Goal: Information Seeking & Learning: Check status

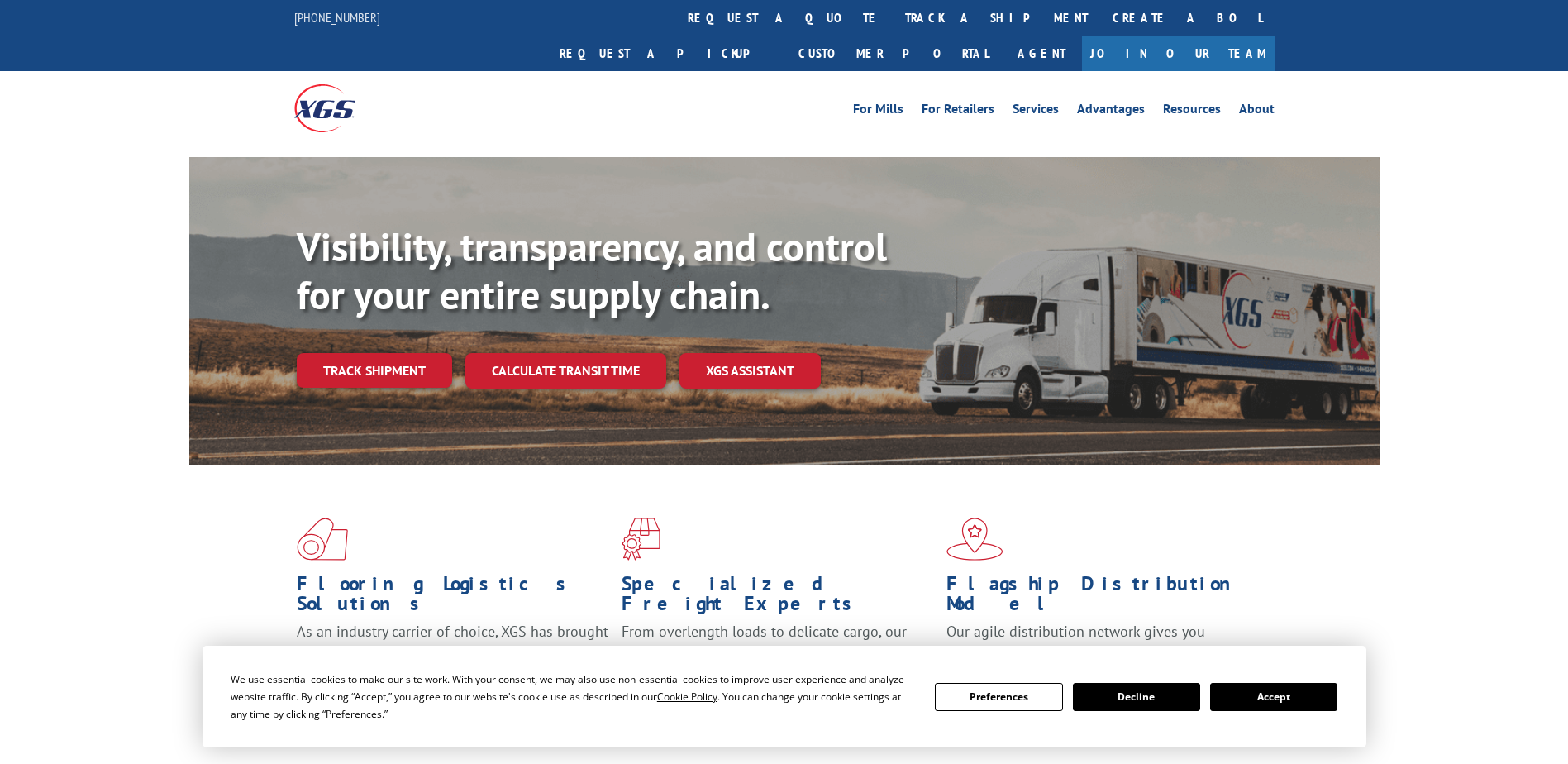
drag, startPoint x: 782, startPoint y: 24, endPoint x: 772, endPoint y: 30, distance: 11.7
click at [893, 23] on link "track a shipment" at bounding box center [997, 17] width 208 height 36
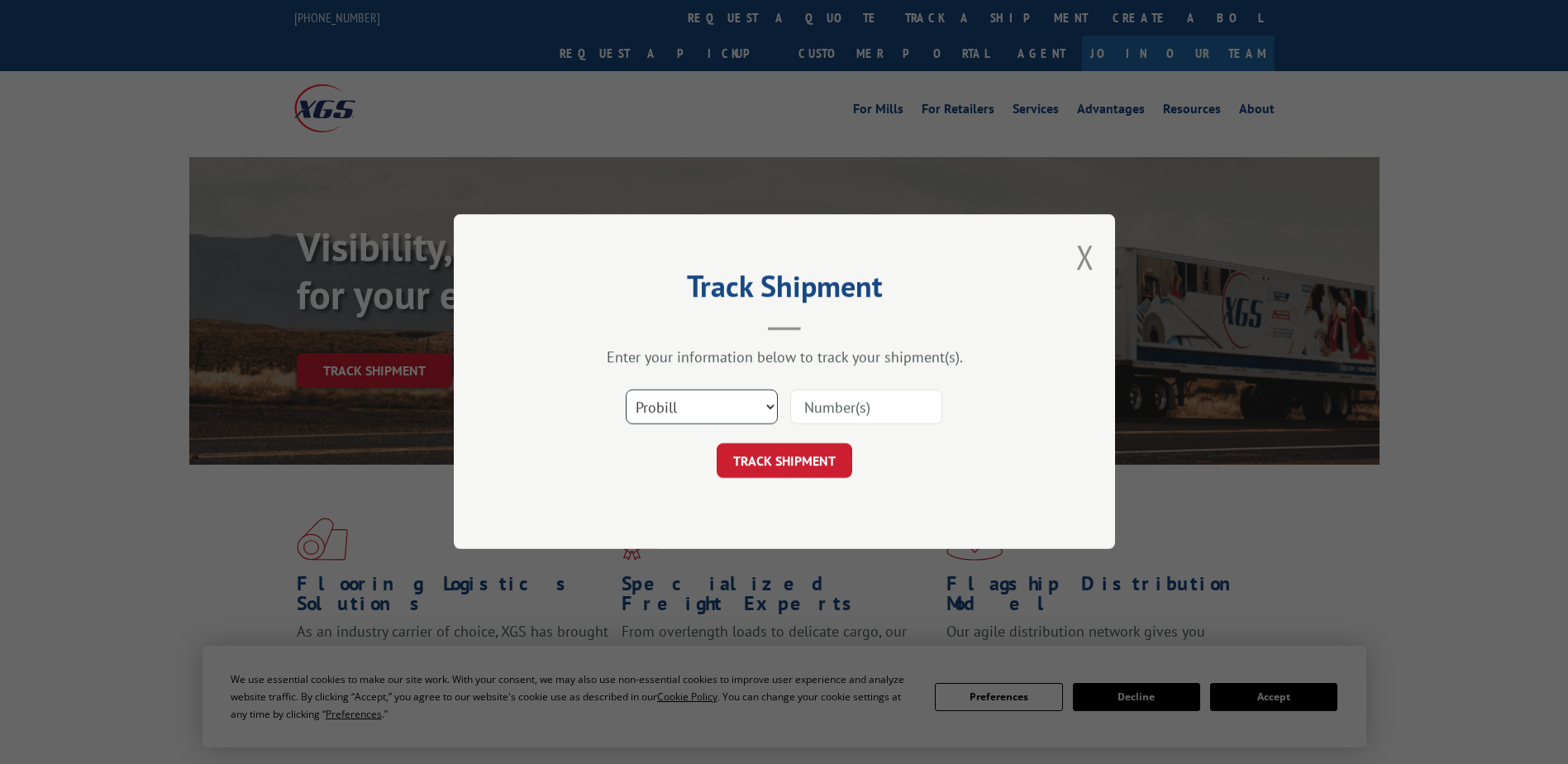
click at [731, 403] on select "Select category... Probill BOL PO" at bounding box center [701, 408] width 152 height 35
select select "bol"
click at [625, 391] on select "Select category... Probill BOL PO" at bounding box center [701, 408] width 152 height 35
click at [835, 393] on input at bounding box center [866, 408] width 152 height 35
paste input "2866518"
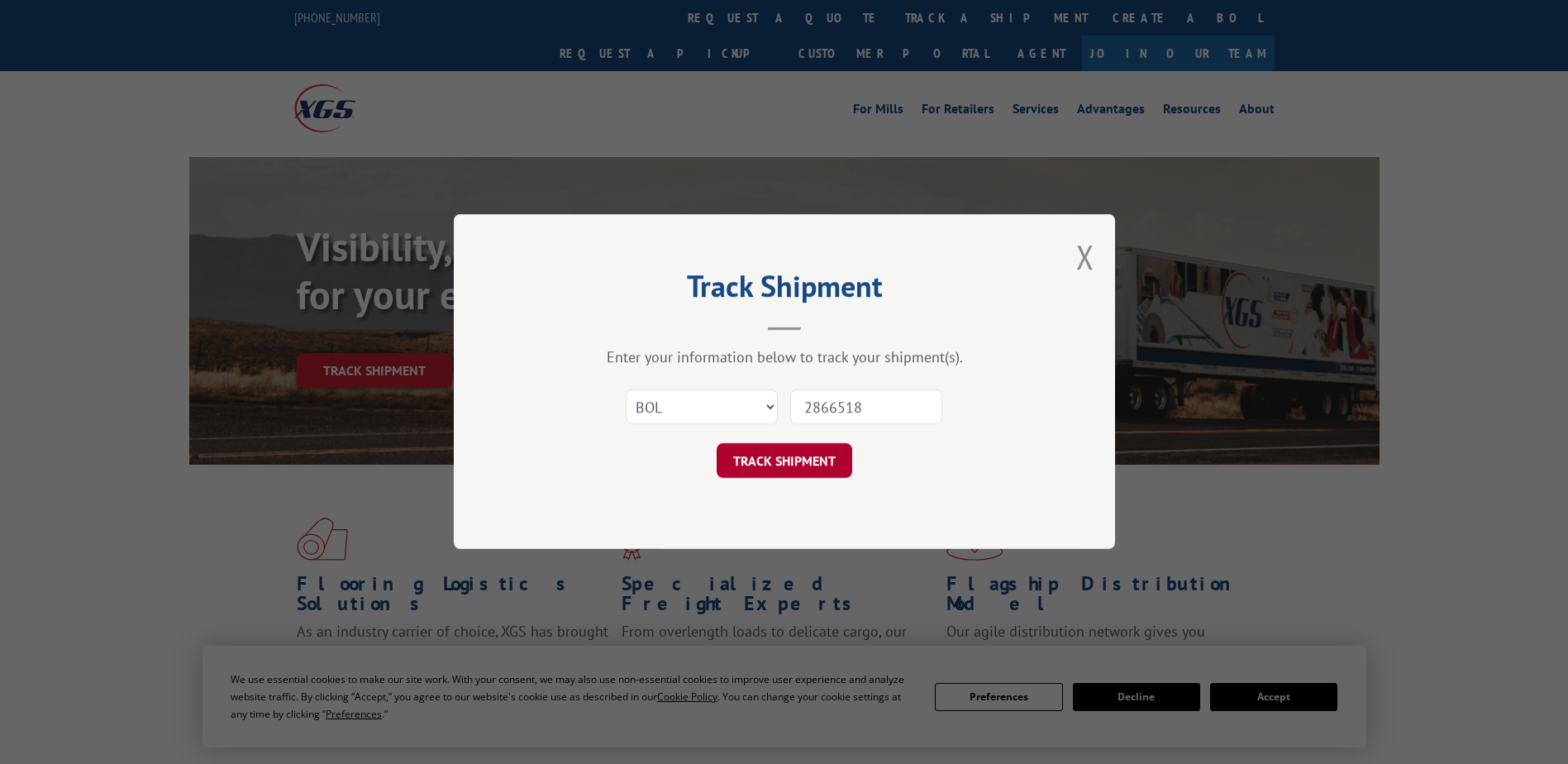
type input "2866518"
click at [815, 456] on button "TRACK SHIPMENT" at bounding box center [784, 461] width 136 height 35
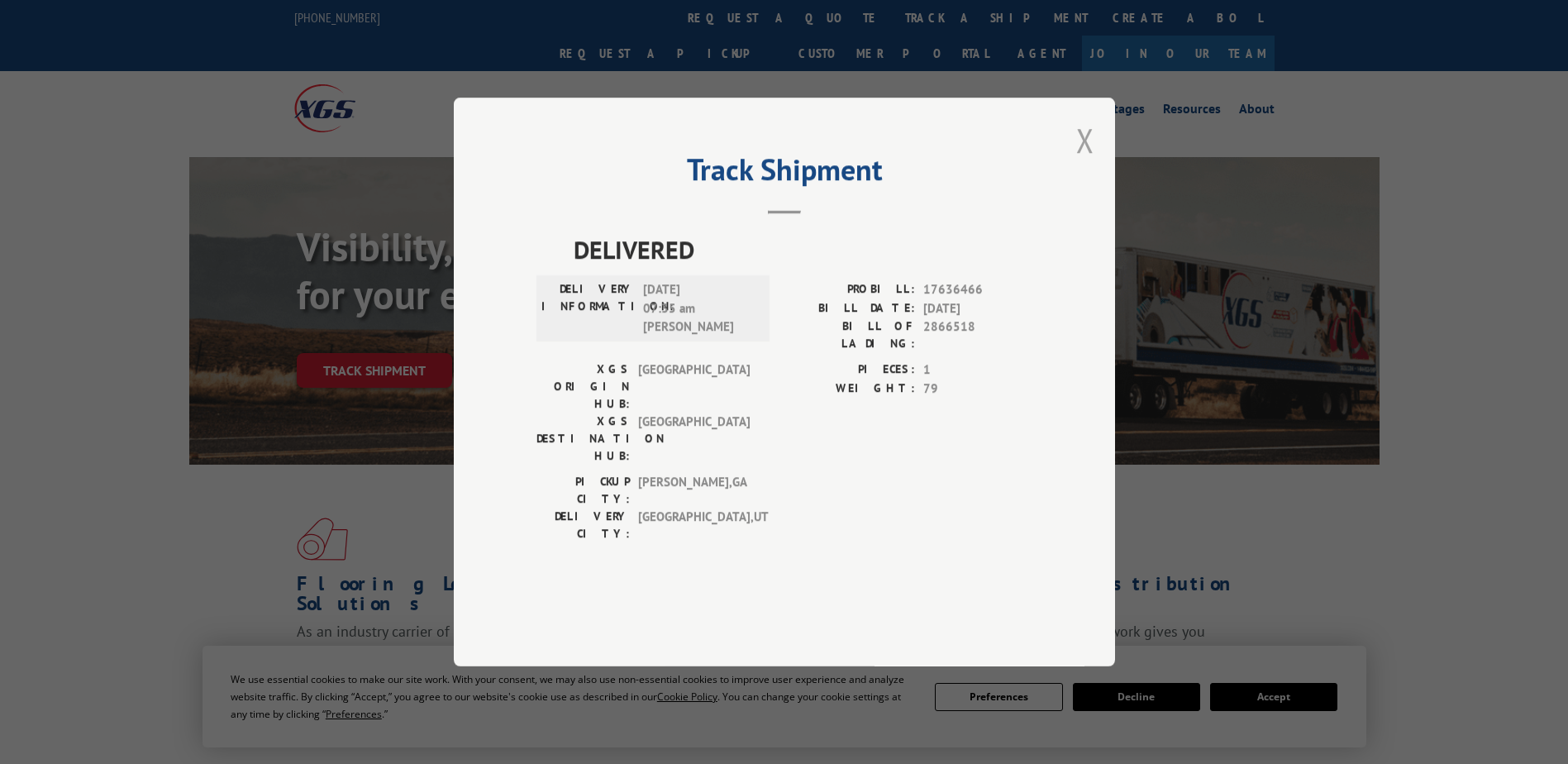
click at [1079, 162] on button "Close modal" at bounding box center [1085, 140] width 18 height 44
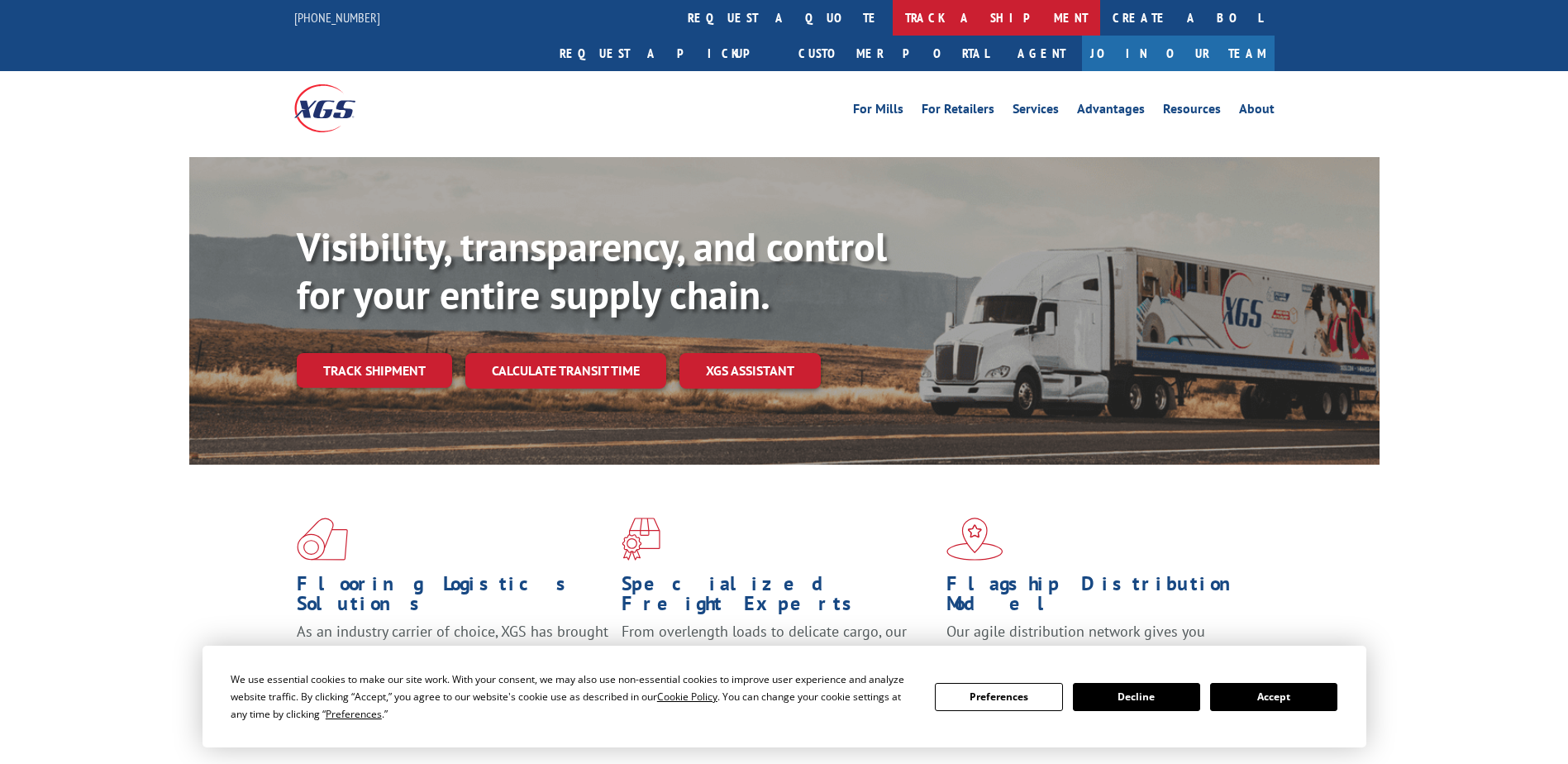
click at [893, 13] on link "track a shipment" at bounding box center [997, 17] width 208 height 36
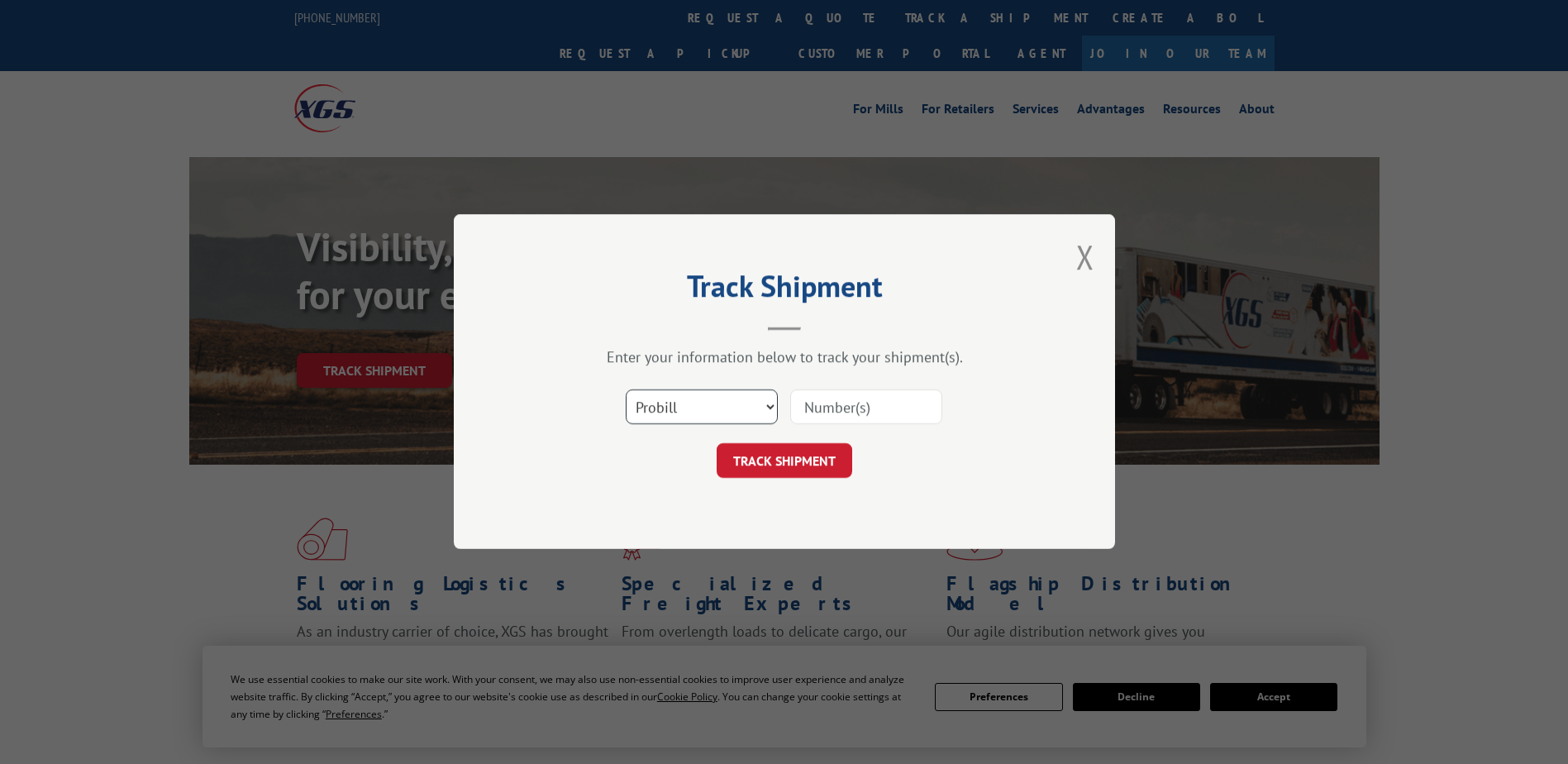
click at [742, 400] on select "Select category... Probill BOL PO" at bounding box center [701, 408] width 152 height 35
select select "bol"
click at [625, 391] on select "Select category... Probill BOL PO" at bounding box center [701, 408] width 152 height 35
click at [847, 412] on input at bounding box center [866, 408] width 152 height 35
paste input "2866518"
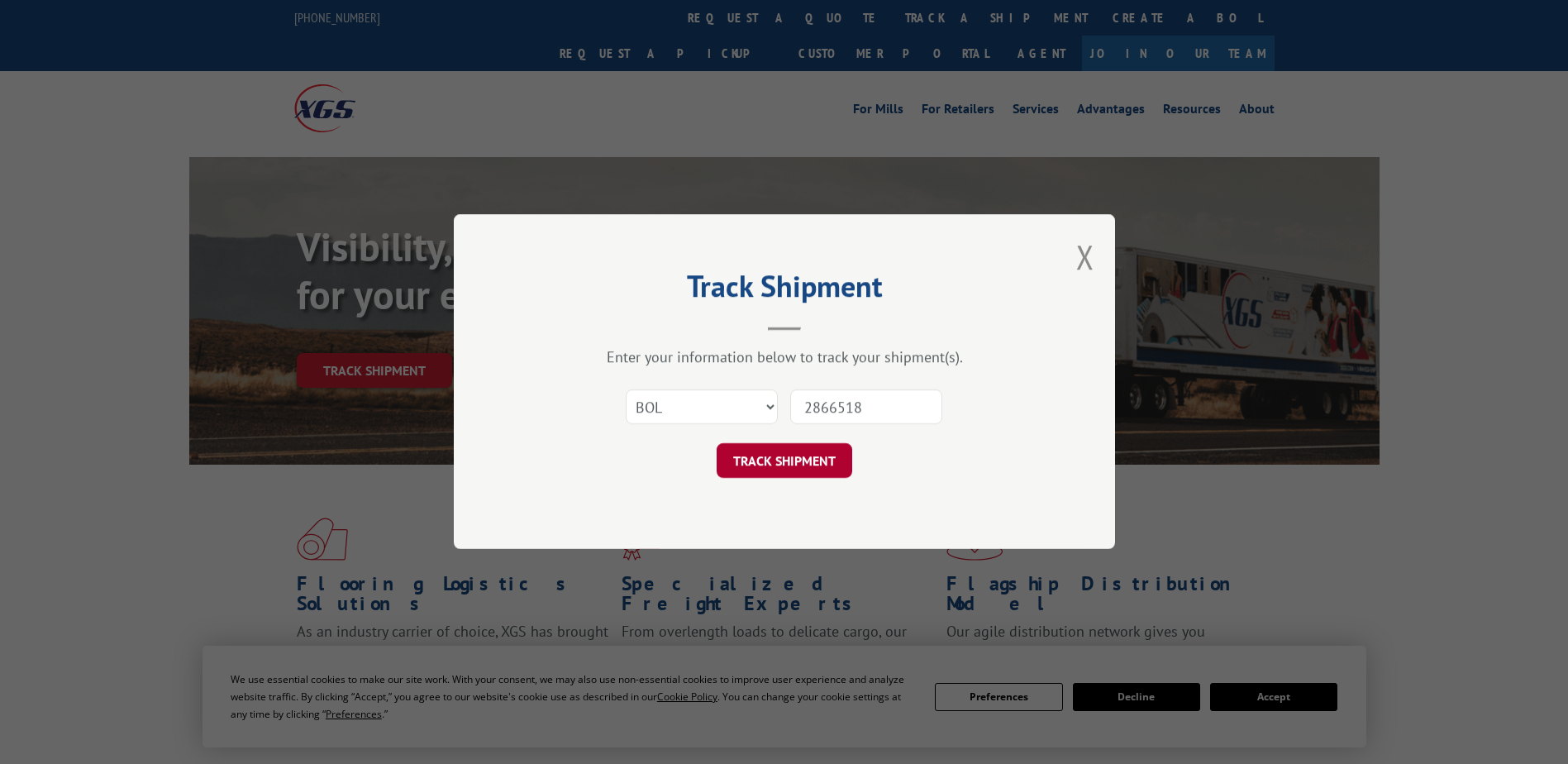
type input "2866518"
click at [832, 455] on button "TRACK SHIPMENT" at bounding box center [784, 461] width 136 height 35
